Goal: Book appointment/travel/reservation

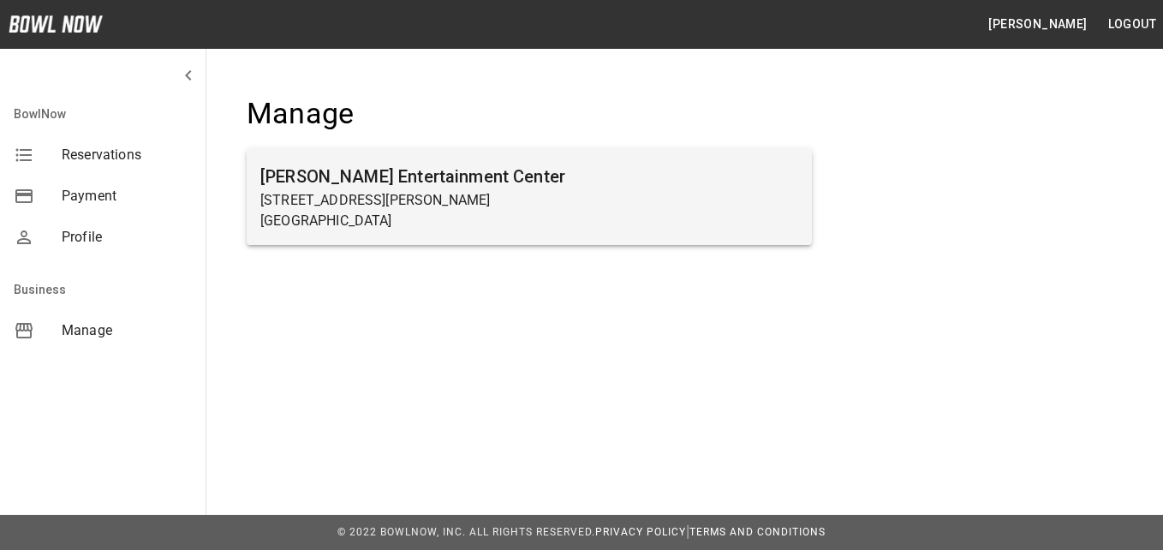
click at [295, 182] on h6 "[PERSON_NAME] Entertainment Center" at bounding box center [529, 176] width 538 height 27
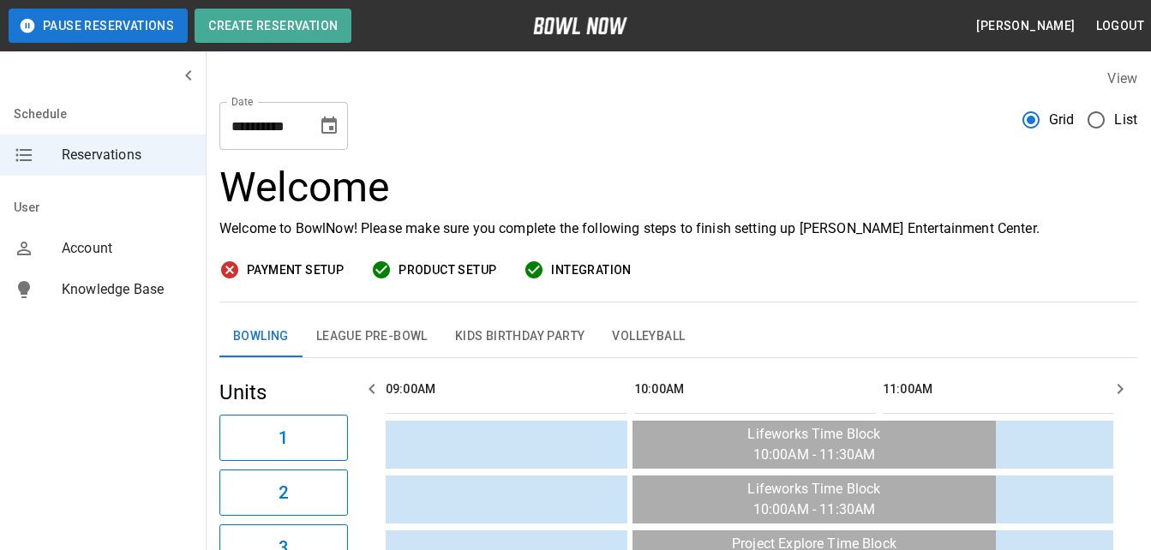
scroll to position [0, 745]
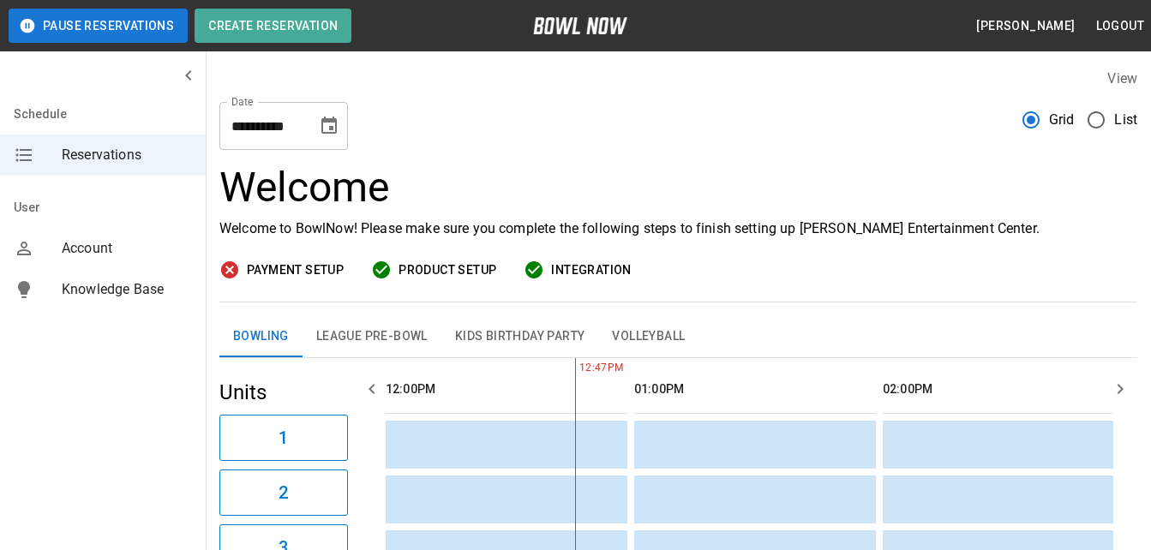
click at [326, 131] on icon "Choose date, selected date is Oct 6, 2025" at bounding box center [329, 126] width 21 height 21
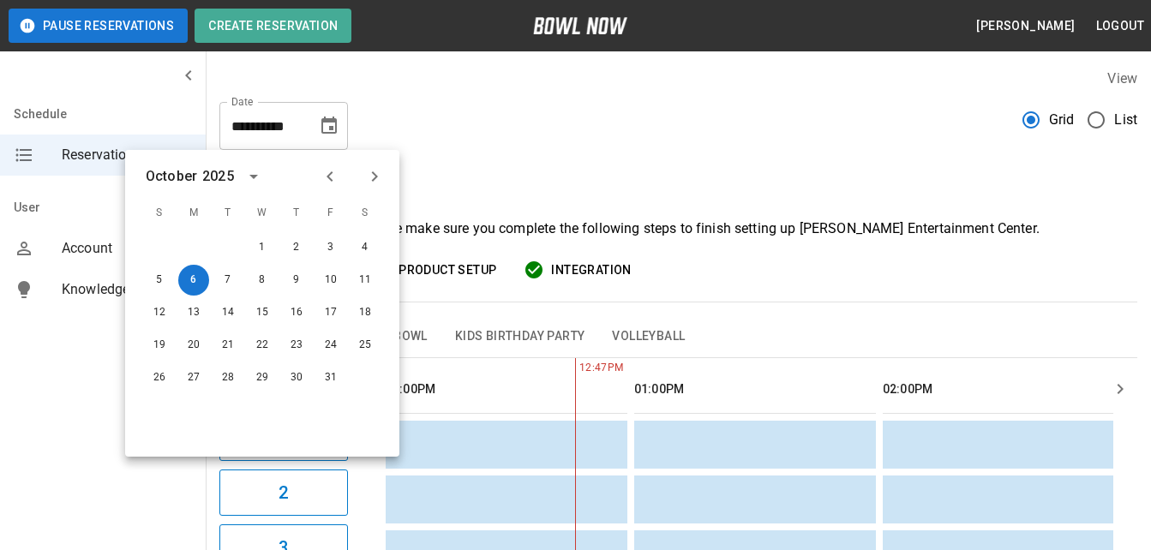
click at [376, 174] on icon "Next month" at bounding box center [374, 176] width 21 height 21
click at [371, 242] on button "1" at bounding box center [365, 247] width 31 height 31
type input "**********"
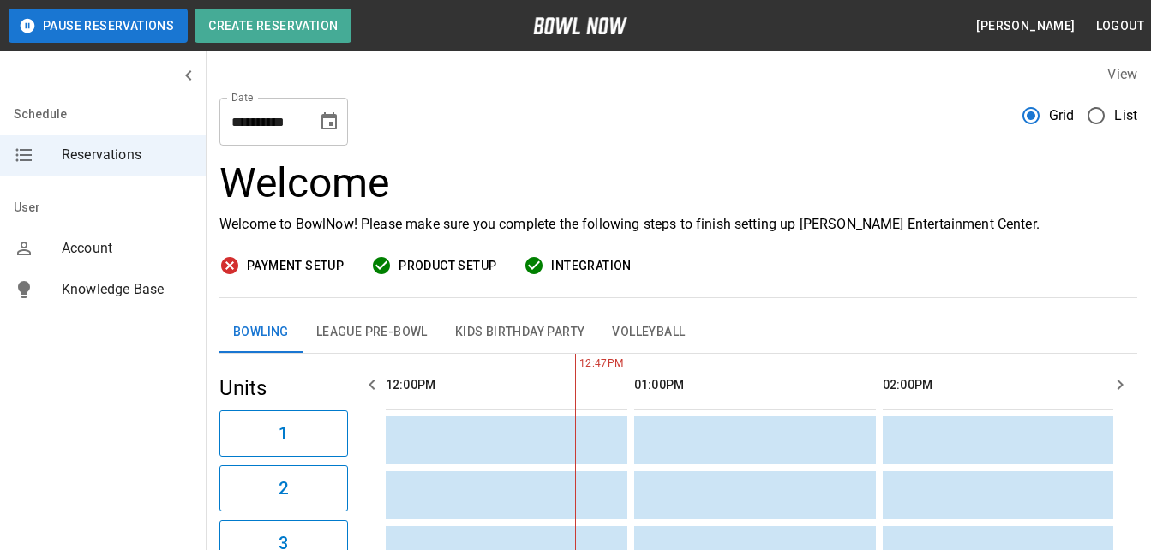
scroll to position [0, 0]
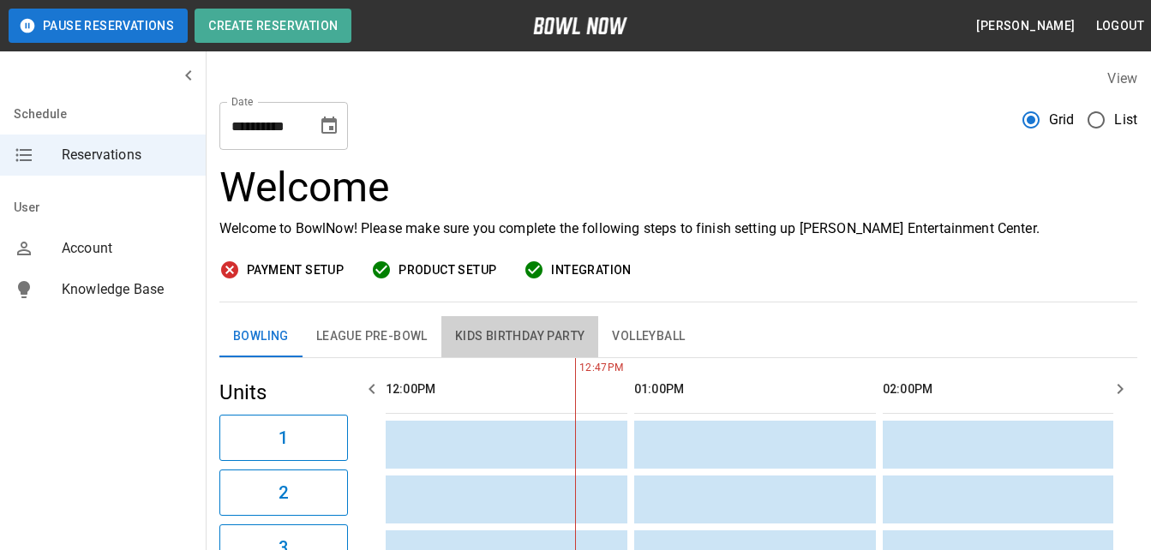
click at [504, 339] on button "Kids Birthday Party" at bounding box center [520, 336] width 158 height 41
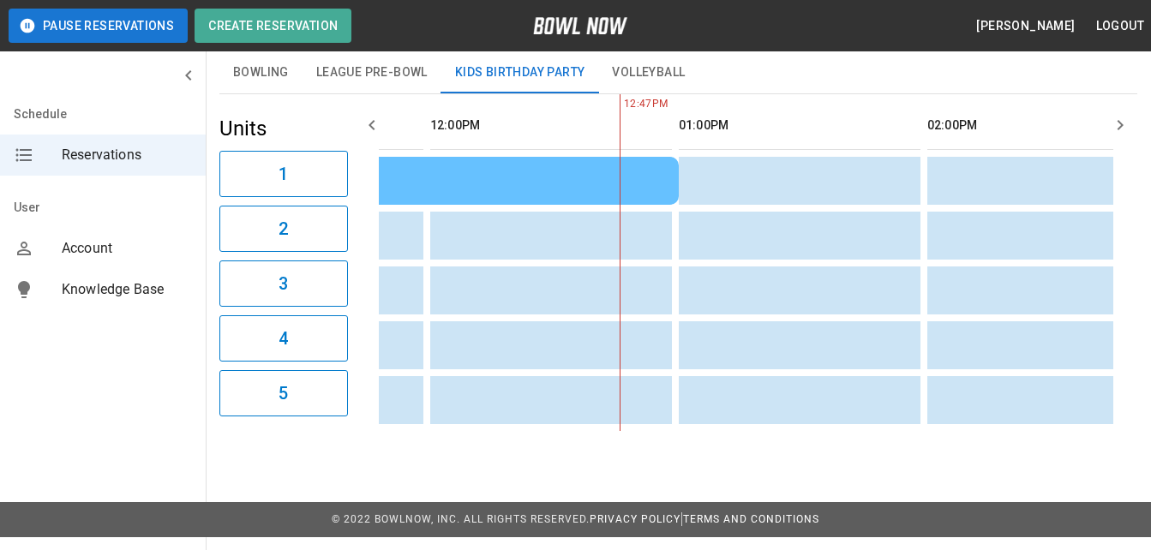
scroll to position [0, 711]
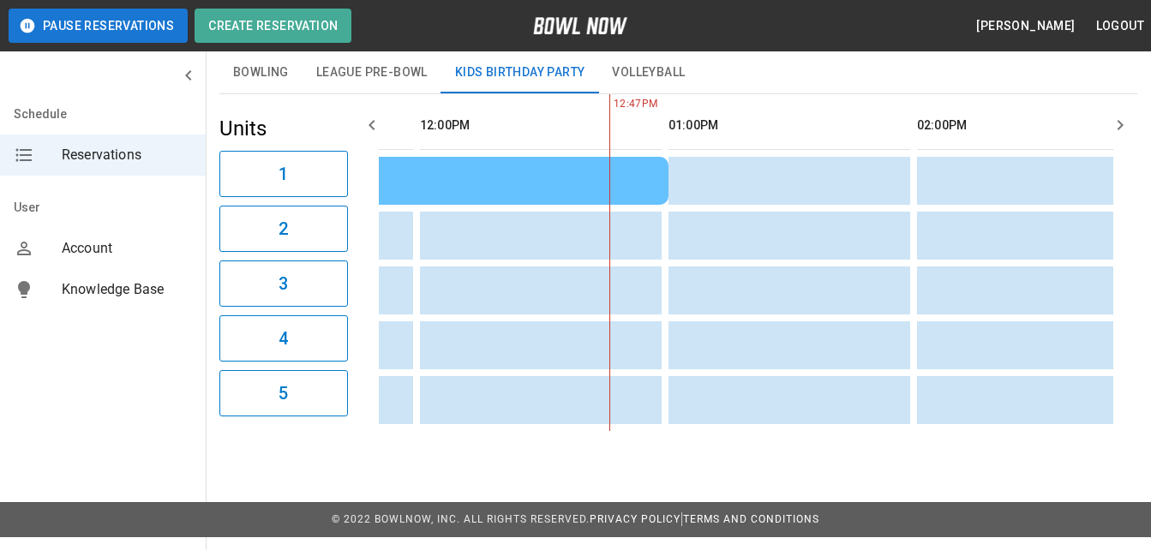
click at [451, 175] on div "[PERSON_NAME]" at bounding box center [421, 180] width 466 height 18
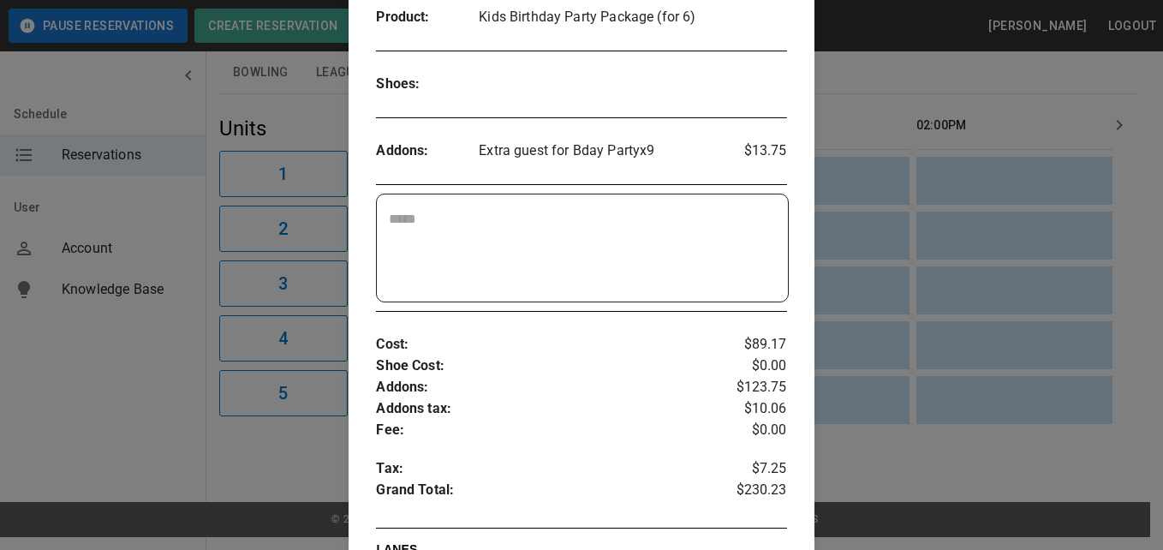
scroll to position [343, 0]
